Goal: Task Accomplishment & Management: Use online tool/utility

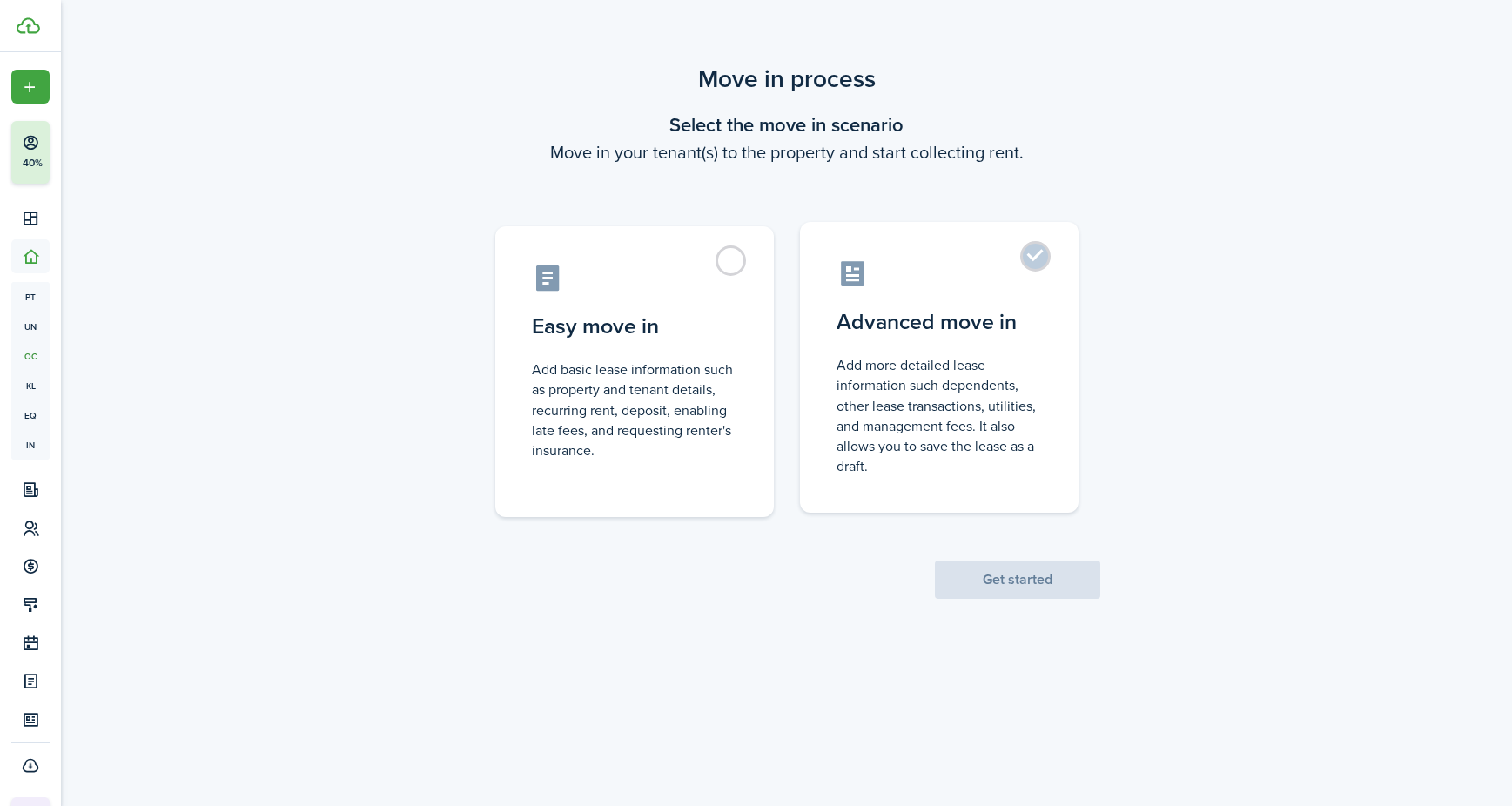
click at [1043, 267] on label "Advanced move in Add more detailed lease information such dependents, other lea…" at bounding box center [939, 367] width 279 height 291
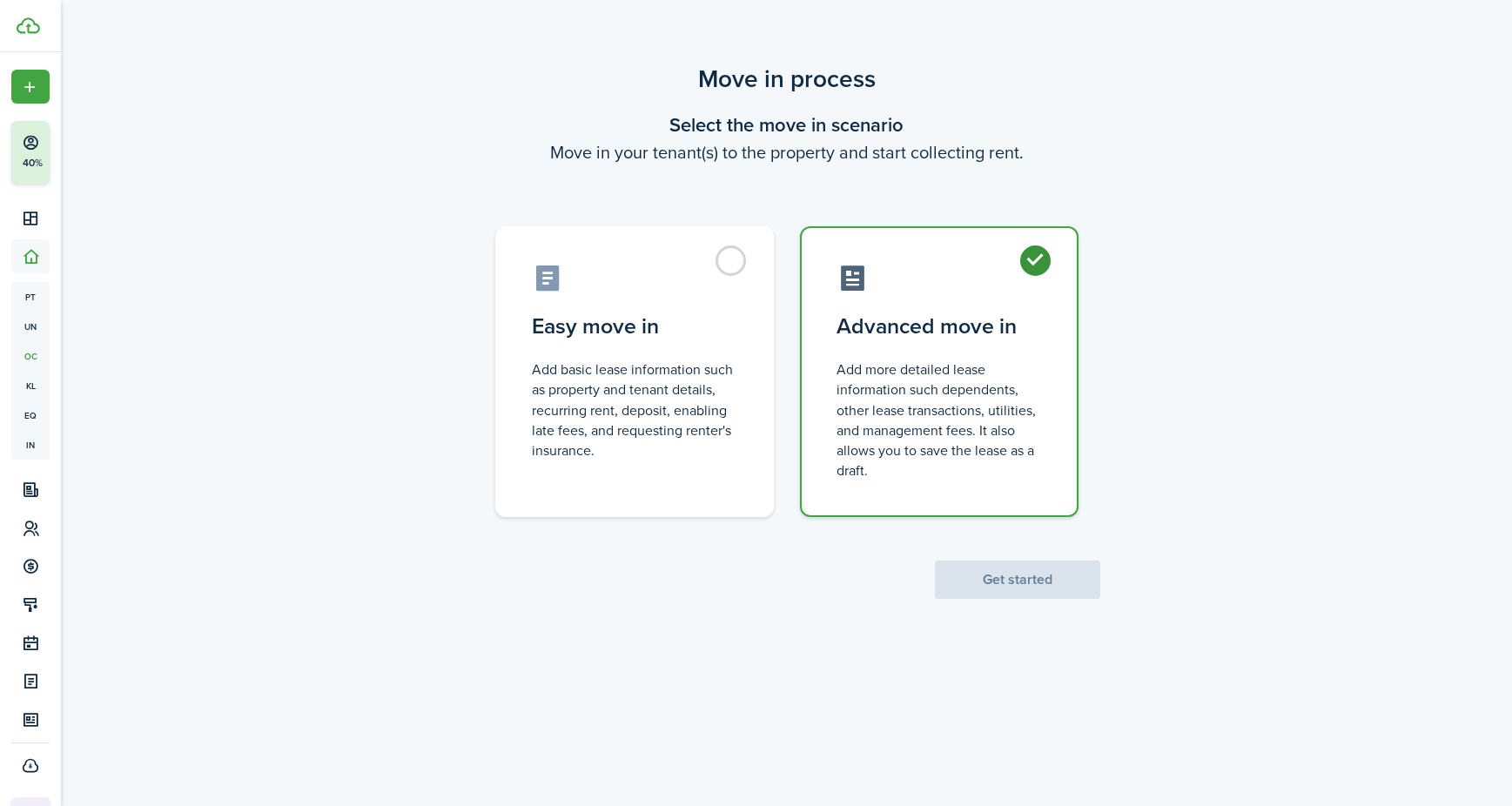
radio input "true"
click at [1053, 593] on button "Get started" at bounding box center [1017, 580] width 166 height 39
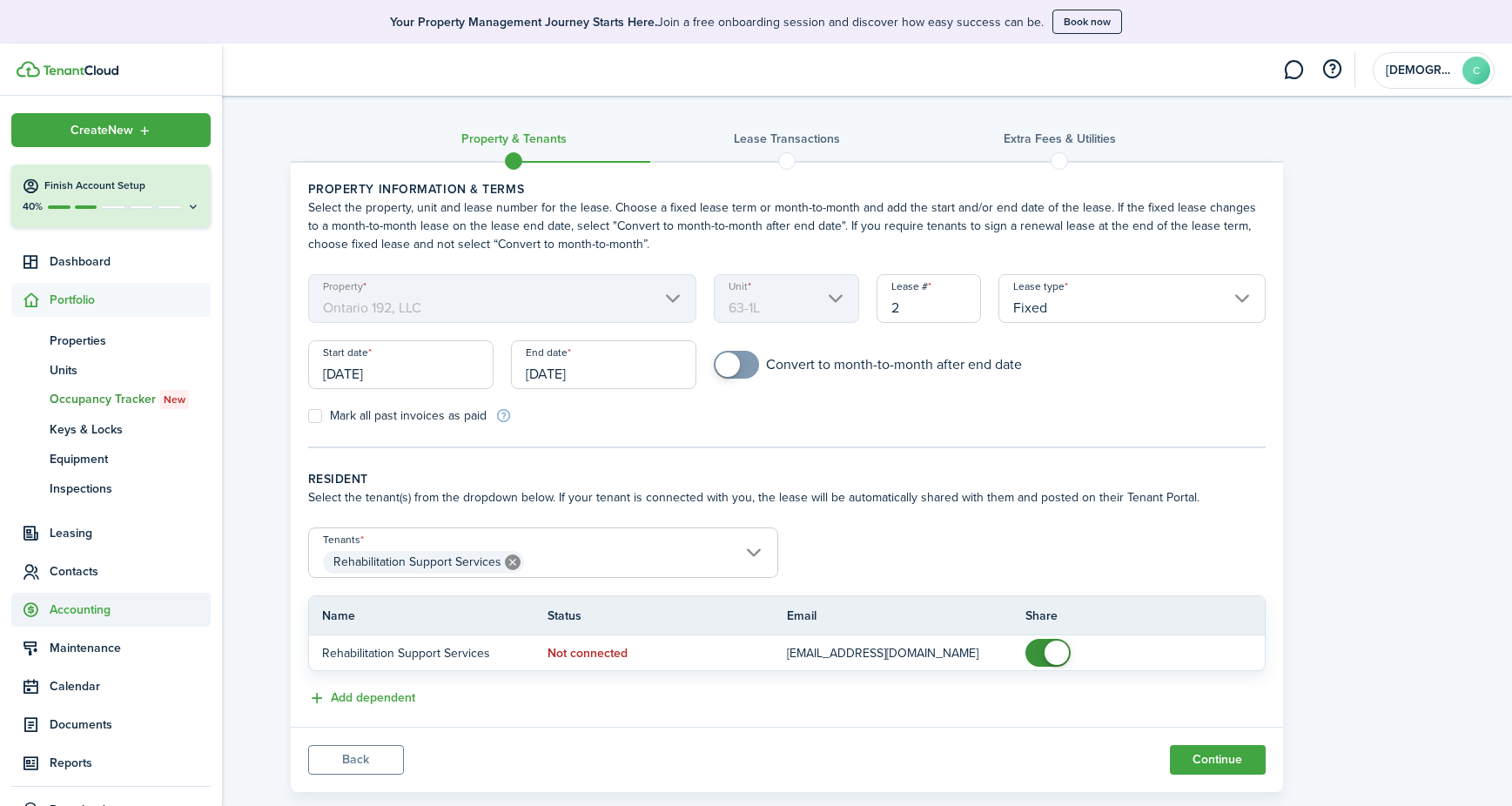
click at [70, 608] on span "Accounting" at bounding box center [130, 610] width 161 height 18
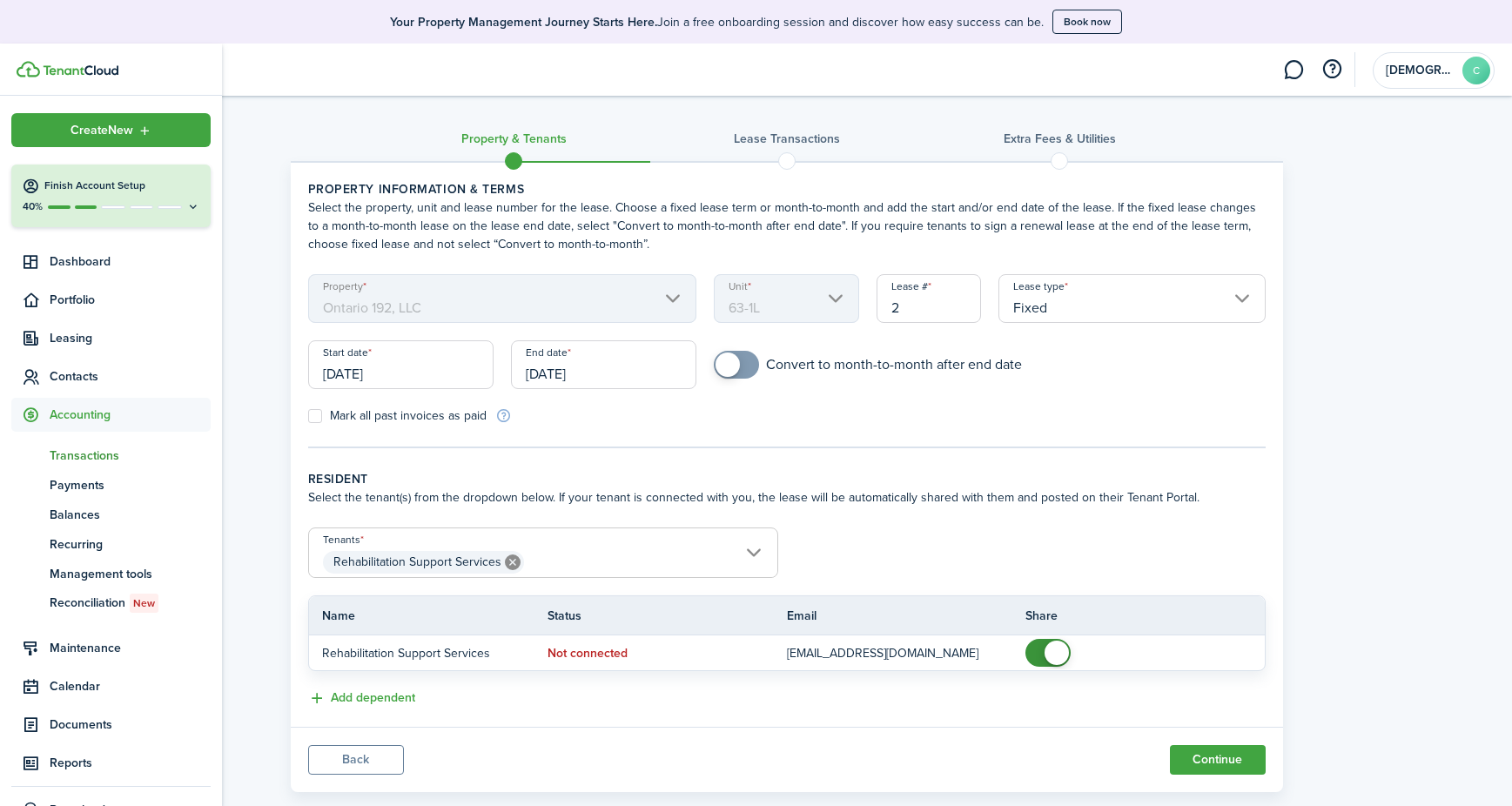
click at [88, 452] on span "Transactions" at bounding box center [130, 455] width 161 height 18
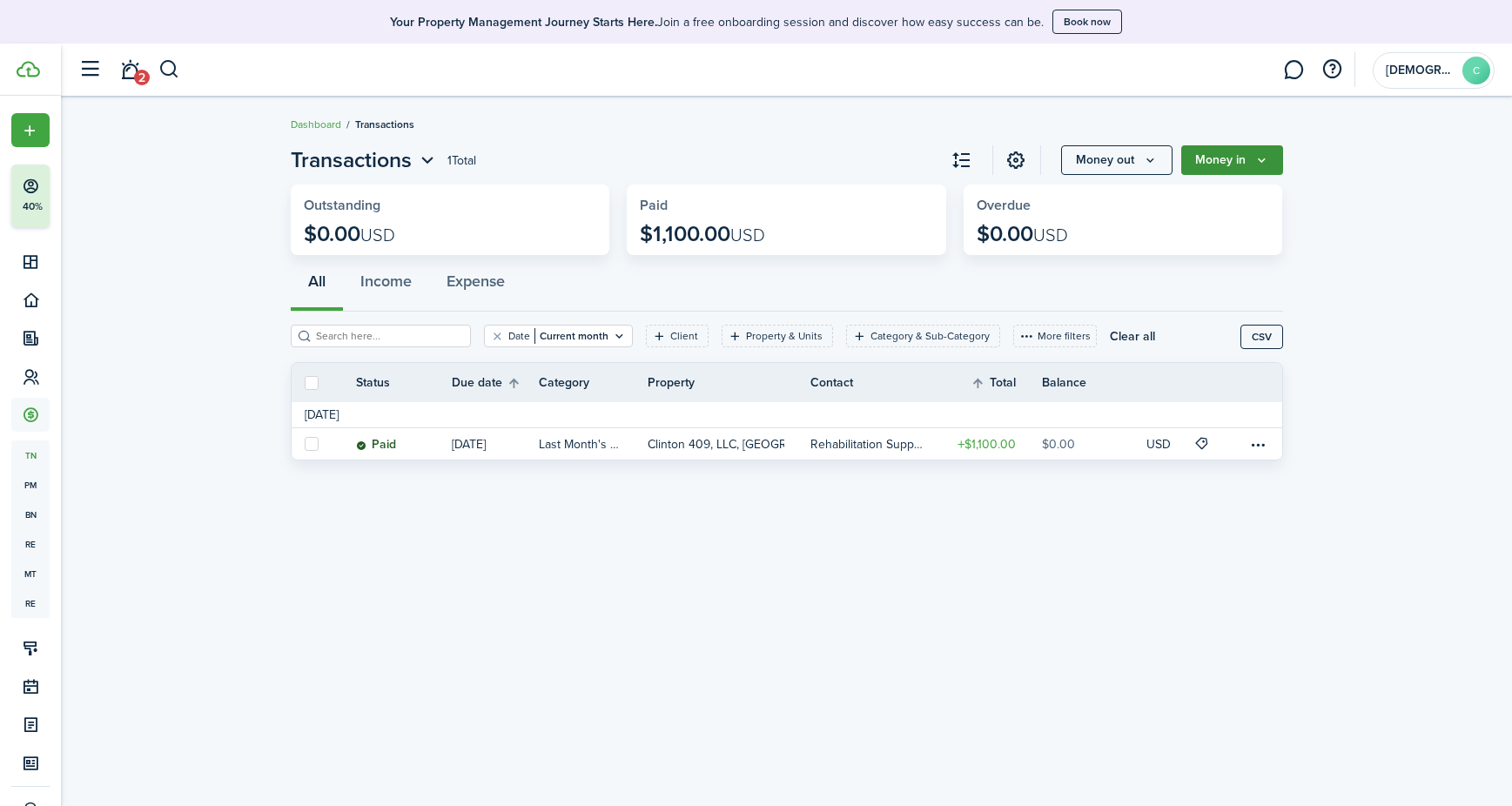
click at [1263, 153] on button "Money in" at bounding box center [1231, 160] width 102 height 29
click at [1264, 155] on icon "Money in" at bounding box center [1262, 160] width 15 height 14
drag, startPoint x: 1264, startPoint y: 156, endPoint x: 1286, endPoint y: 213, distance: 61.1
